Goal: Transaction & Acquisition: Purchase product/service

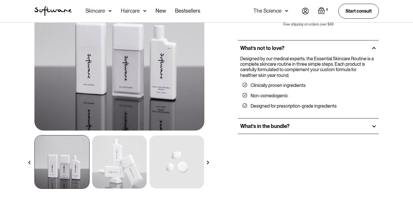
scroll to position [84, 0]
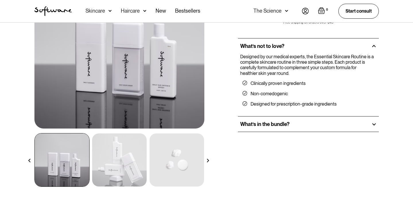
click at [373, 124] on div at bounding box center [374, 124] width 5 height 5
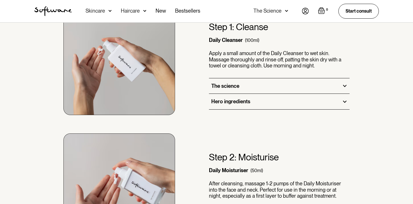
scroll to position [395, 0]
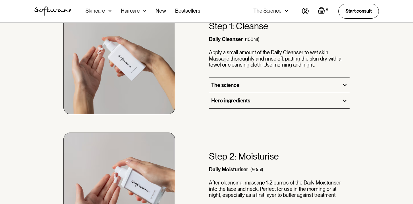
click at [344, 101] on div at bounding box center [344, 100] width 5 height 5
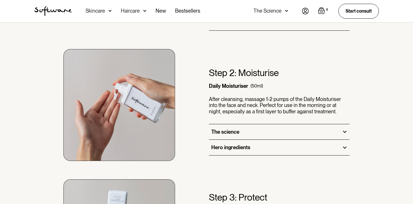
scroll to position [532, 0]
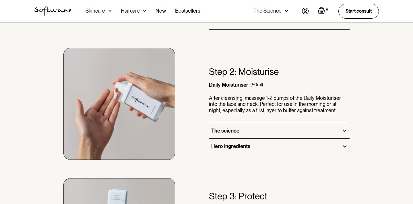
click at [344, 144] on div "Hero ingredients" at bounding box center [279, 147] width 141 height 16
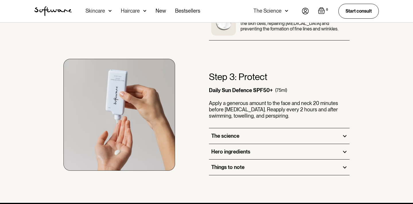
scroll to position [739, 0]
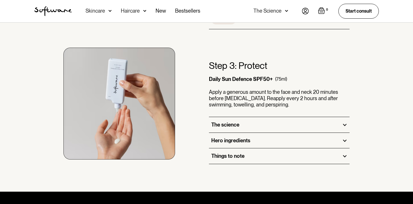
click at [347, 139] on div at bounding box center [344, 140] width 5 height 5
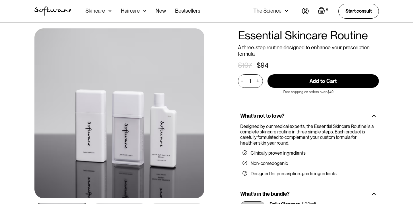
scroll to position [18, 0]
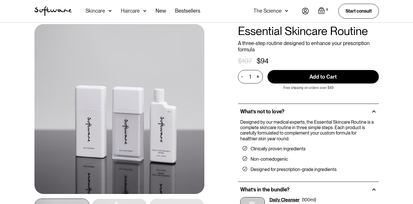
click at [324, 75] on input "Add to Cart" at bounding box center [323, 77] width 111 height 14
type input "Add to Cart"
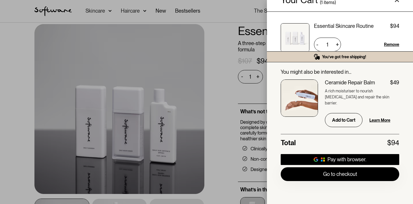
scroll to position [30, 0]
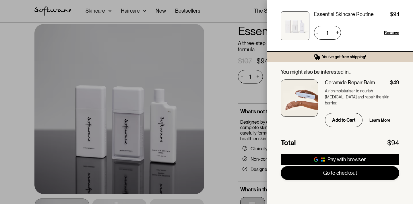
click at [341, 172] on link "Go to checkout" at bounding box center [340, 173] width 119 height 14
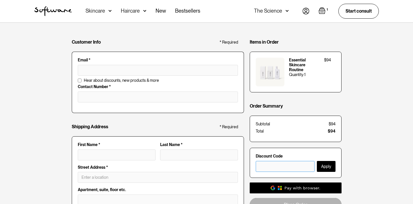
click at [294, 168] on input "text" at bounding box center [285, 166] width 59 height 11
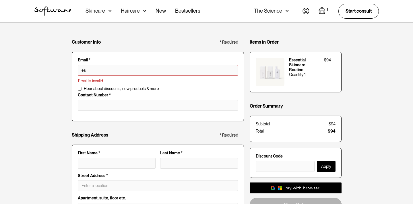
type input "e"
type input "britt@shemoves.com.au"
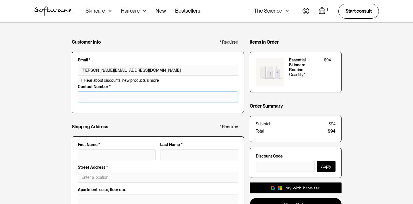
click at [149, 98] on input "tel" at bounding box center [158, 97] width 160 height 11
type input "0418832882"
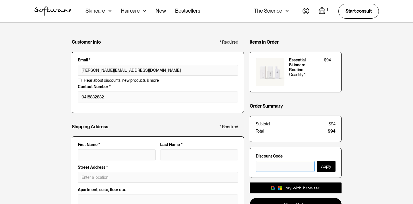
click at [275, 166] on input "text" at bounding box center [285, 166] width 59 height 11
type input "essentials20"
click at [323, 167] on button "Apply" at bounding box center [326, 166] width 19 height 11
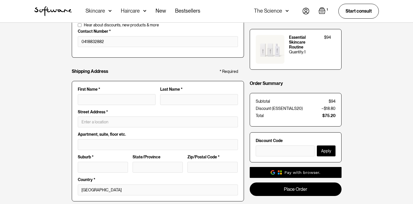
scroll to position [56, 0]
click at [120, 99] on input "First Name *" at bounding box center [117, 99] width 78 height 11
type input "Brittania"
type input "Bailey"
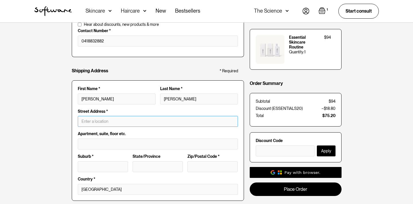
type input "U 4 64 ROBERT ST"
type input "COMO"
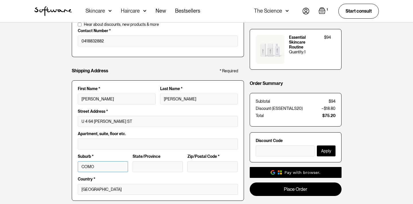
type input "WA"
type input "6152"
type input "Brittania Bailey"
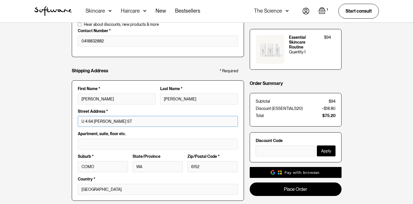
click at [84, 123] on input "U 4 64 ROBERT ST" at bounding box center [158, 121] width 160 height 11
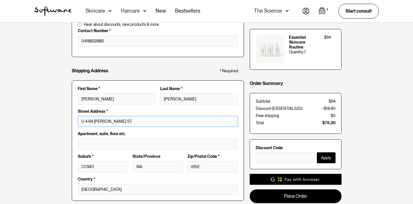
click at [87, 121] on input "U 4 64 ROBERT ST" at bounding box center [158, 121] width 160 height 11
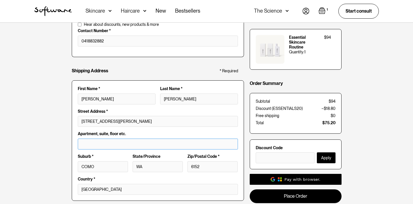
type input "64 Robert St"
type input "Como"
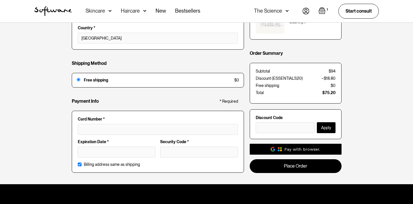
scroll to position [208, 0]
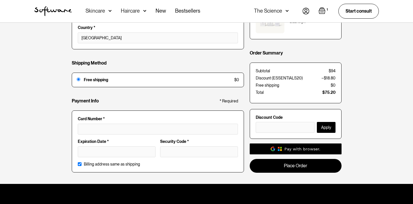
type input "unit 4"
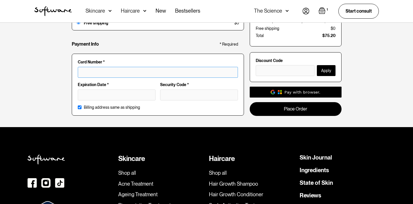
scroll to position [266, 0]
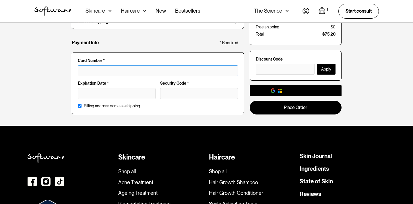
click at [299, 89] on div "Pay with browser." at bounding box center [303, 91] width 36 height 6
